Goal: Task Accomplishment & Management: Manage account settings

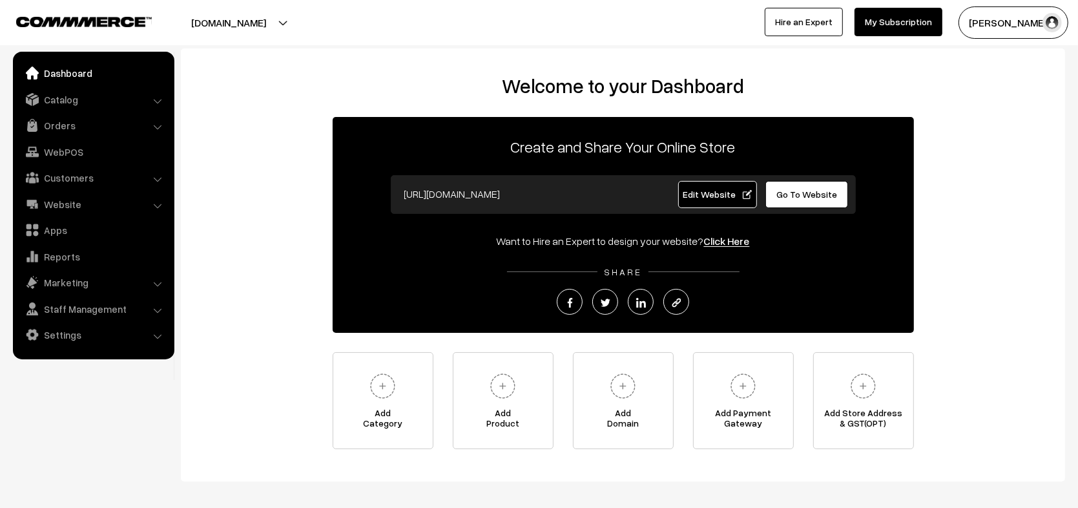
click at [592, 87] on h2 "Welcome to your Dashboard" at bounding box center [623, 85] width 858 height 23
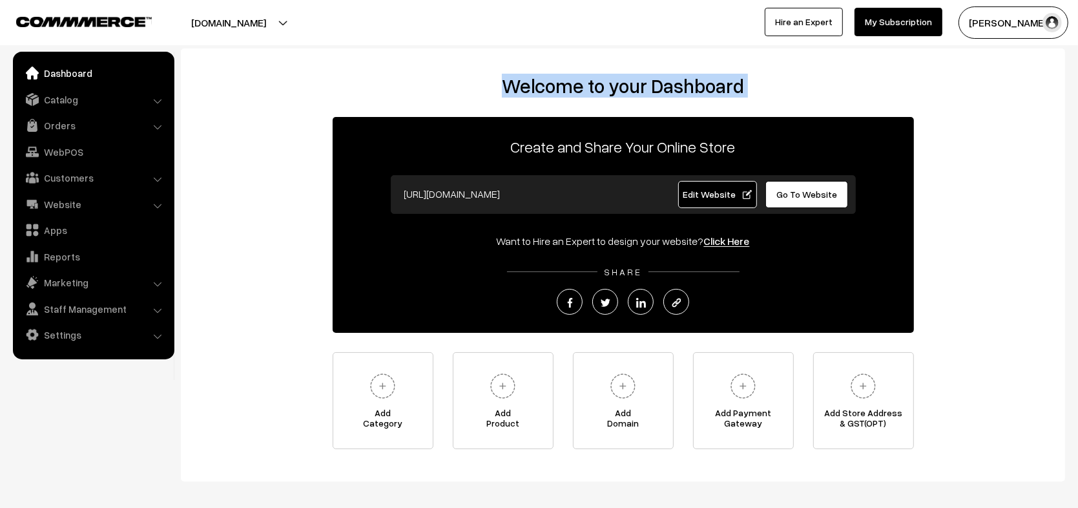
click at [592, 87] on h2 "Welcome to your Dashboard" at bounding box center [623, 85] width 858 height 23
click at [632, 81] on h2 "Welcome to your Dashboard" at bounding box center [623, 85] width 858 height 23
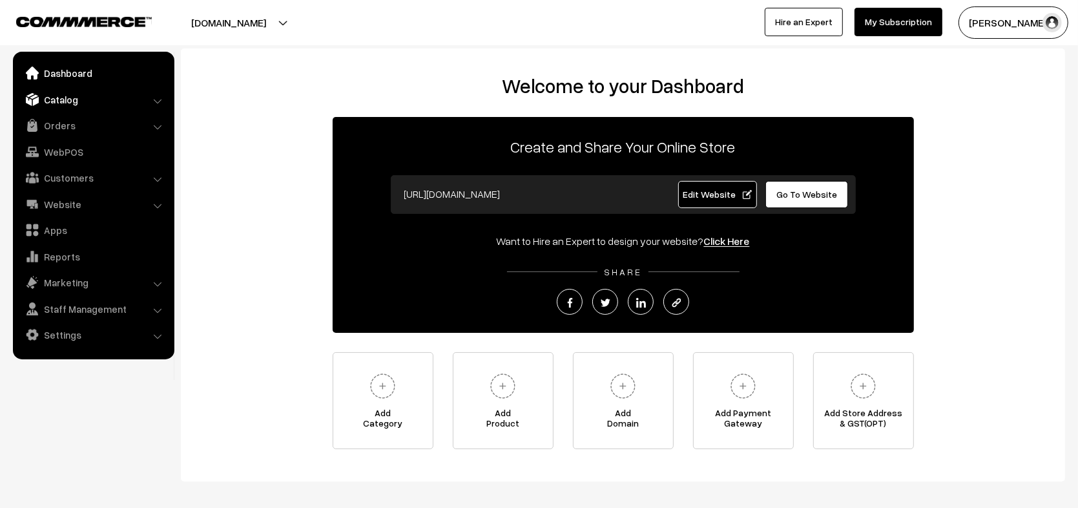
click at [86, 105] on link "Catalog" at bounding box center [93, 99] width 154 height 23
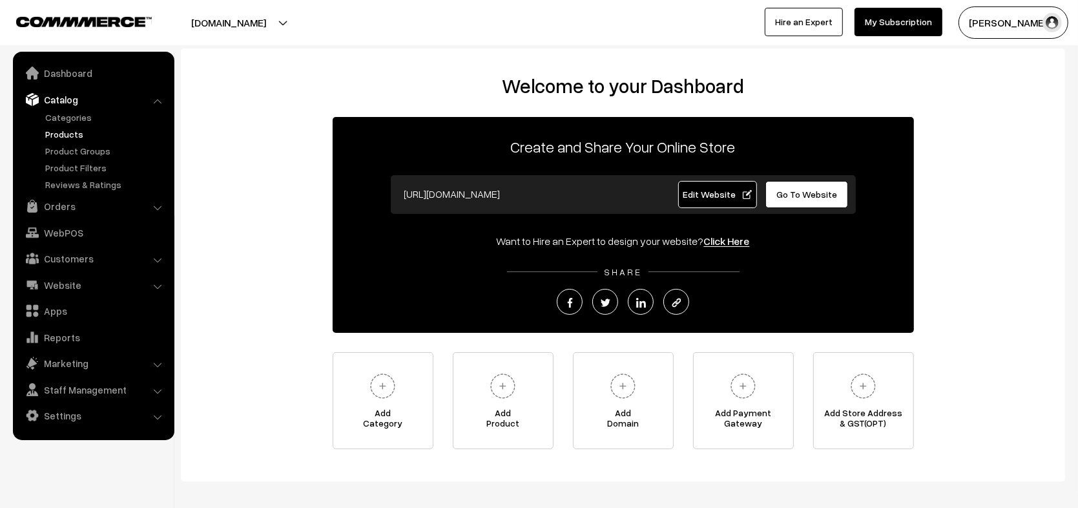
click at [65, 132] on link "Products" at bounding box center [106, 134] width 128 height 14
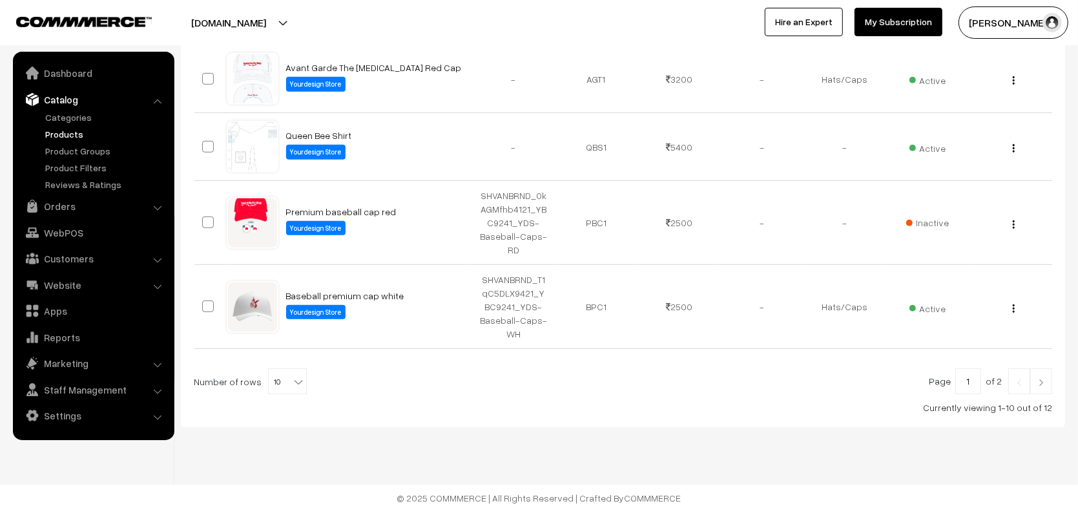
scroll to position [653, 0]
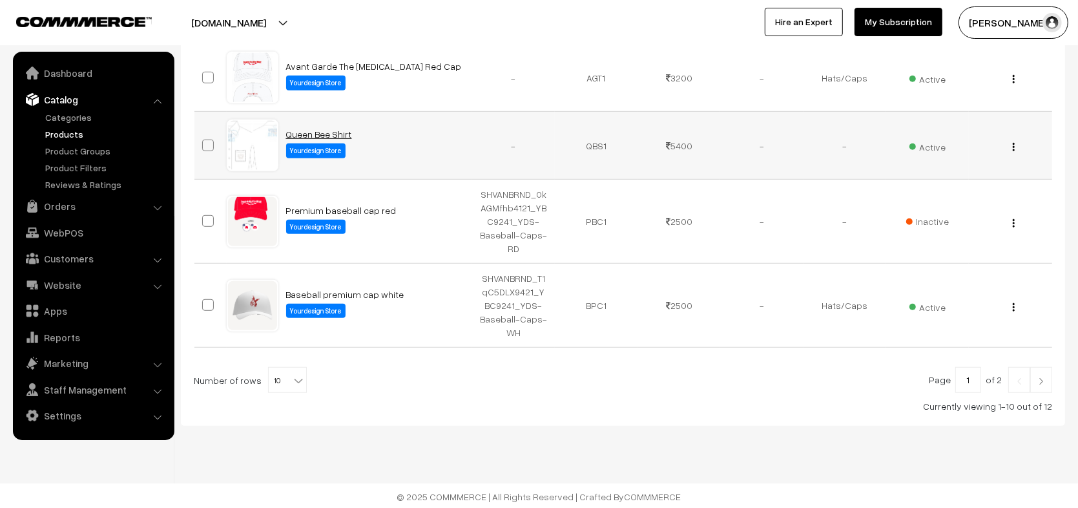
click at [302, 130] on link "Queen Bee Shirt" at bounding box center [319, 134] width 66 height 11
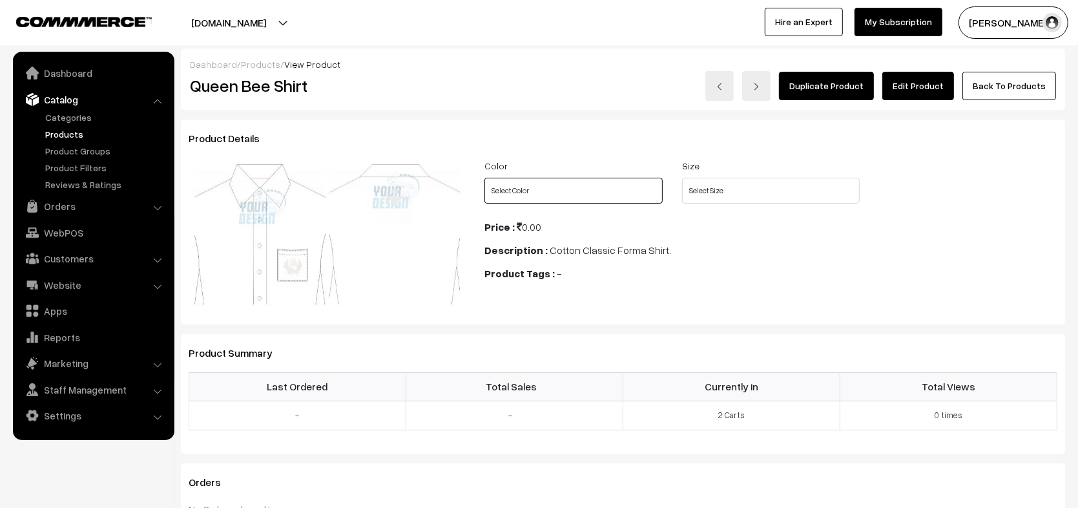
select select "QBS1_7ZS"
click at [484, 178] on select "Select Color White" at bounding box center [573, 191] width 178 height 26
select select "QBS1_0BC"
click at [682, 178] on select "Select Size S M L XL XXL 3XL XS" at bounding box center [771, 191] width 178 height 26
click at [674, 219] on div "Price : 0.00" at bounding box center [770, 227] width 573 height 16
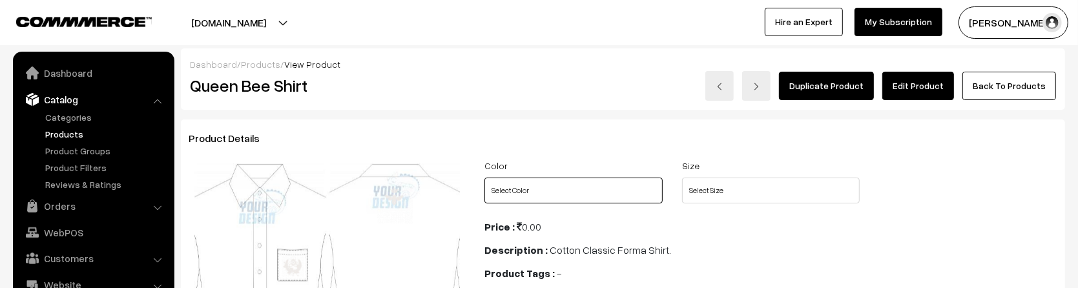
select select "QBS1_7ZS"
click at [484, 178] on select "Select Color White" at bounding box center [573, 191] width 178 height 26
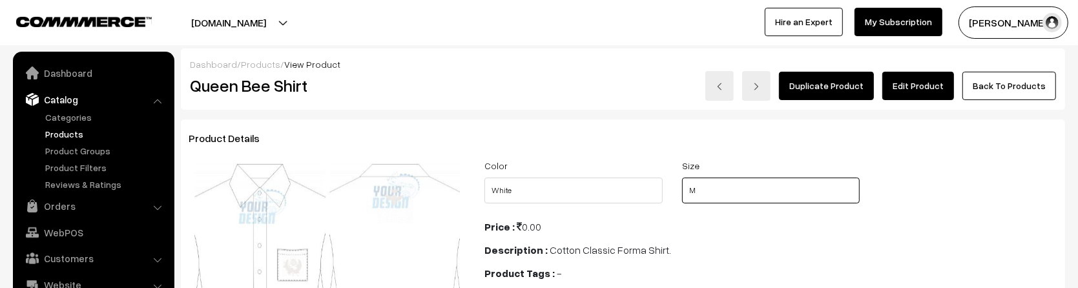
click at [682, 178] on select "Select Size S M L XL XXL 3XL XS" at bounding box center [771, 191] width 178 height 26
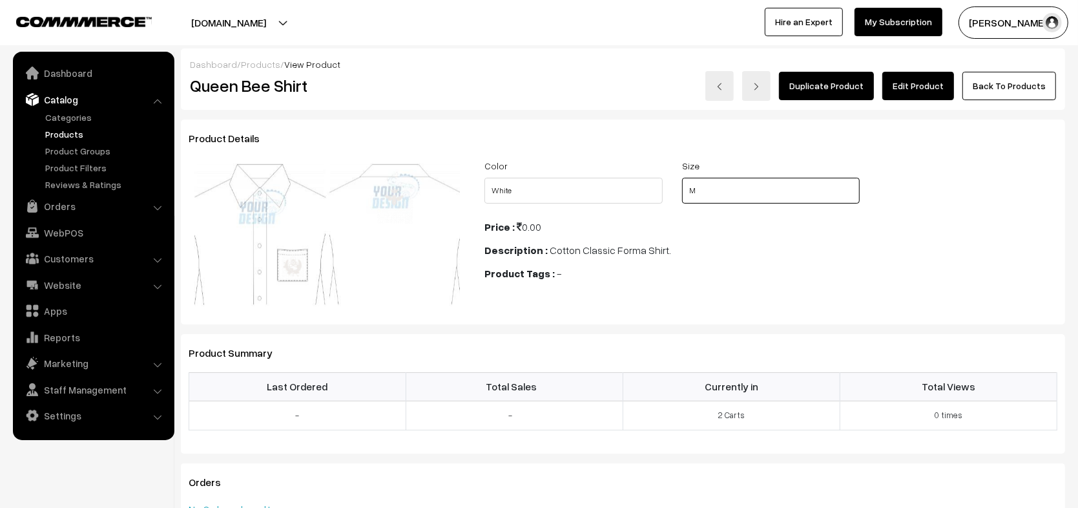
select select "QBS1_3RJ"
click at [682, 178] on select "Select Size S M L XL XXL 3XL XS" at bounding box center [771, 191] width 178 height 26
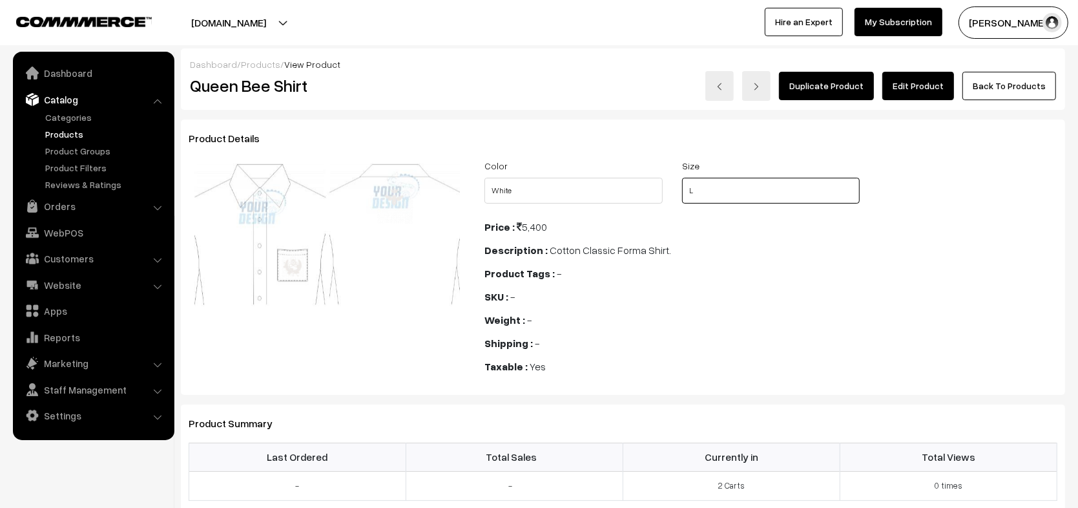
select select "QBS1_0BC"
click at [682, 178] on select "Select Size S M L XL XXL 3XL XS" at bounding box center [771, 191] width 178 height 26
click at [727, 191] on select "Select Size S M L XL XXL 3XL XS" at bounding box center [771, 191] width 178 height 26
